Goal: Transaction & Acquisition: Download file/media

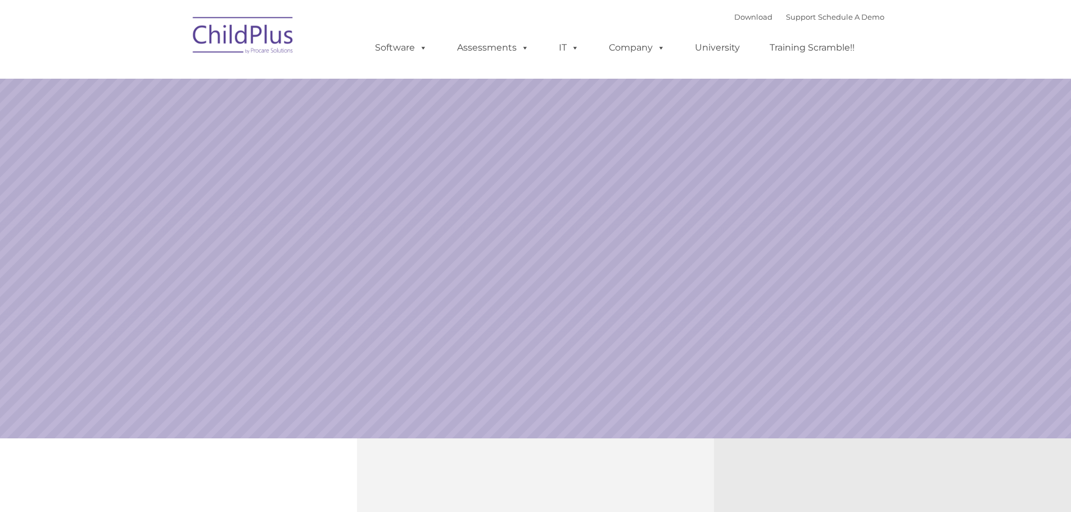
select select "MEDIUM"
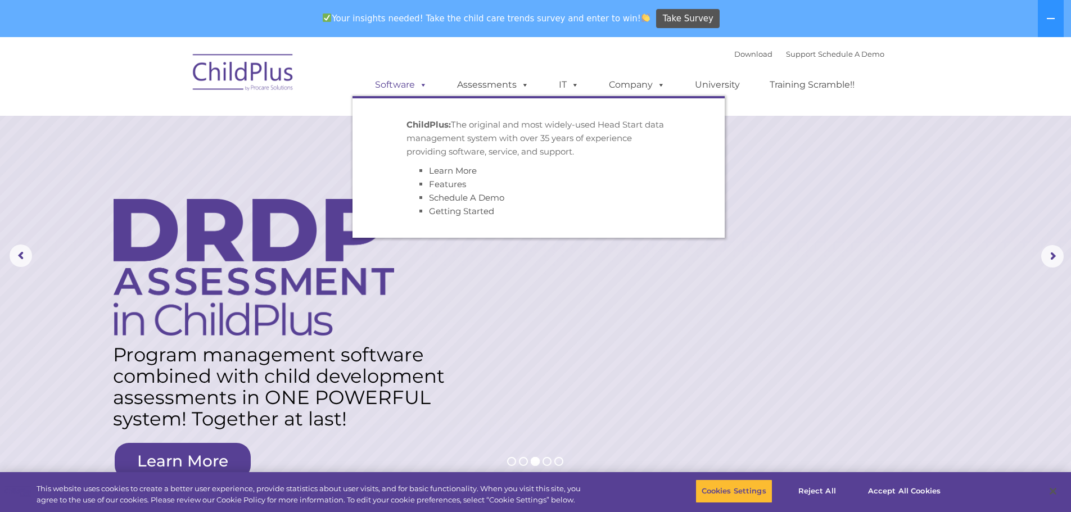
click at [396, 88] on link "Software" at bounding box center [401, 85] width 75 height 22
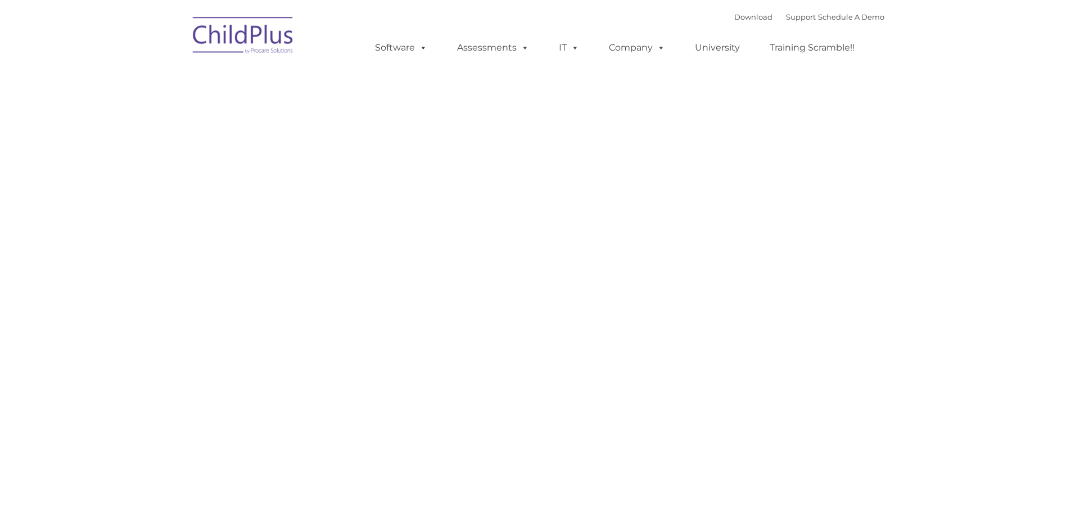
type input ""
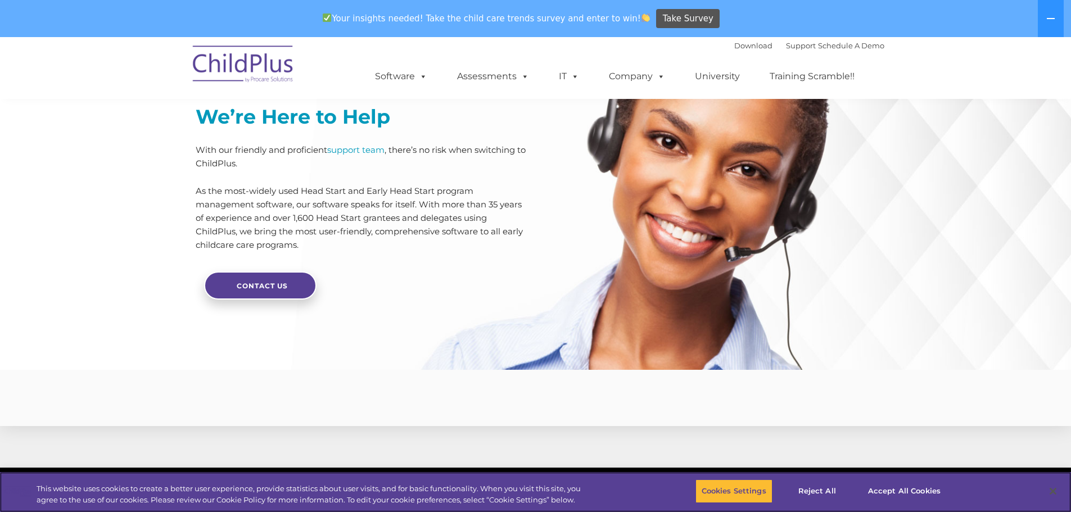
scroll to position [2522, 0]
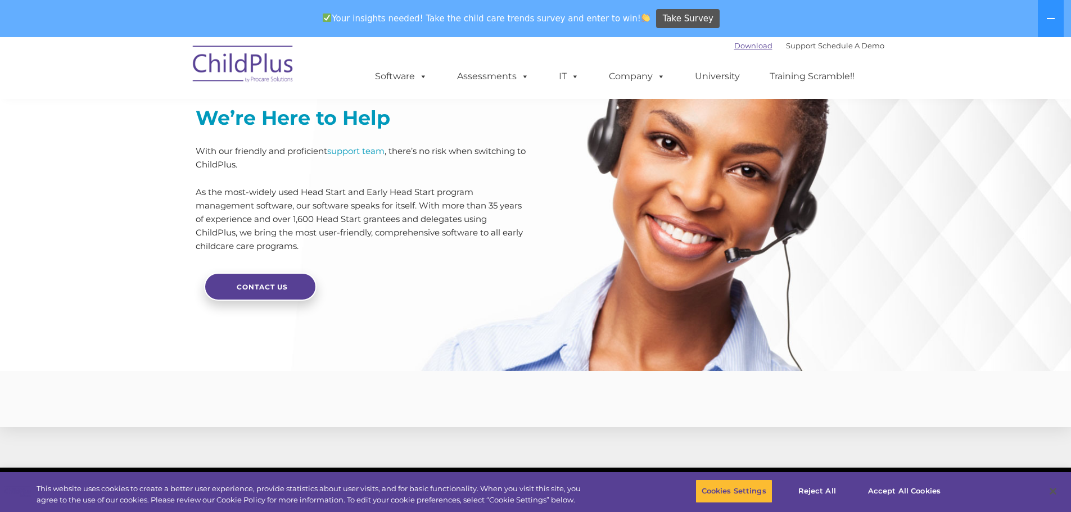
click at [747, 47] on link "Download" at bounding box center [753, 45] width 38 height 9
